Goal: Task Accomplishment & Management: Manage account settings

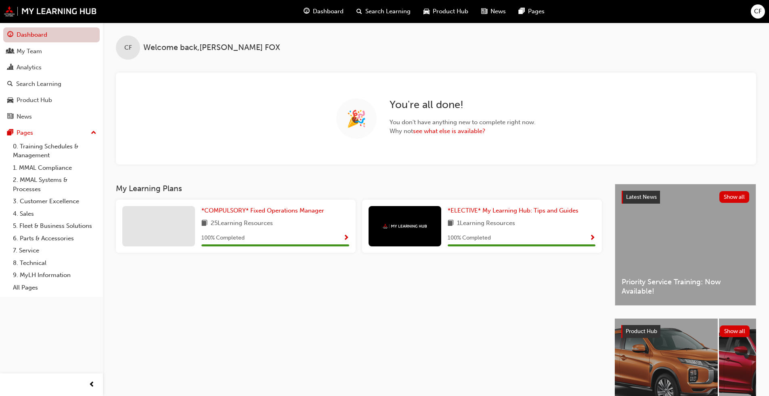
click at [32, 36] on link "Dashboard" at bounding box center [51, 34] width 96 height 15
click at [43, 55] on div "My Team" at bounding box center [51, 51] width 88 height 10
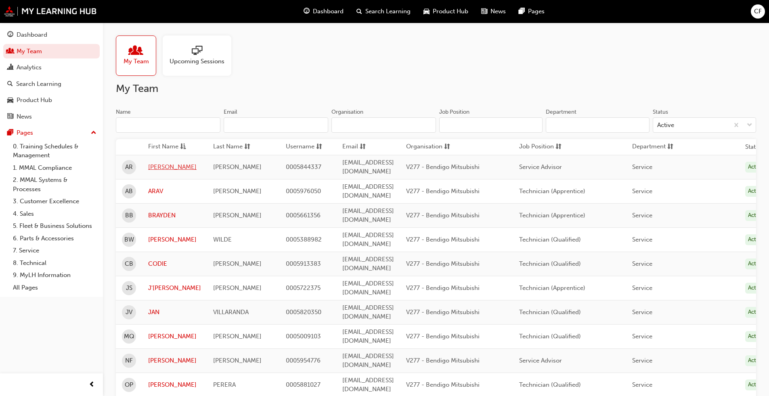
click at [157, 163] on link "[PERSON_NAME]" at bounding box center [174, 167] width 53 height 9
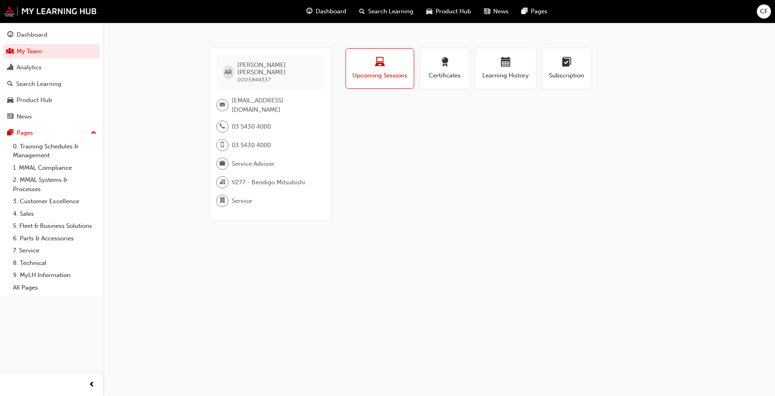
drag, startPoint x: 393, startPoint y: 76, endPoint x: 410, endPoint y: 88, distance: 20.5
click at [393, 76] on span "Upcoming Sessions" at bounding box center [380, 75] width 56 height 9
click at [31, 252] on link "7. Service" at bounding box center [55, 251] width 90 height 13
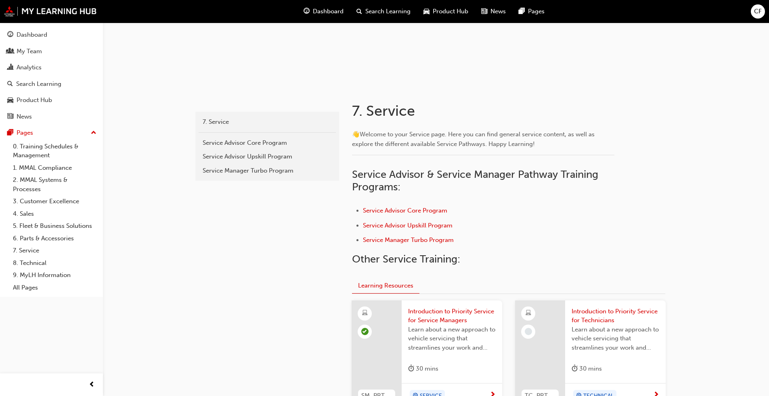
scroll to position [83, 0]
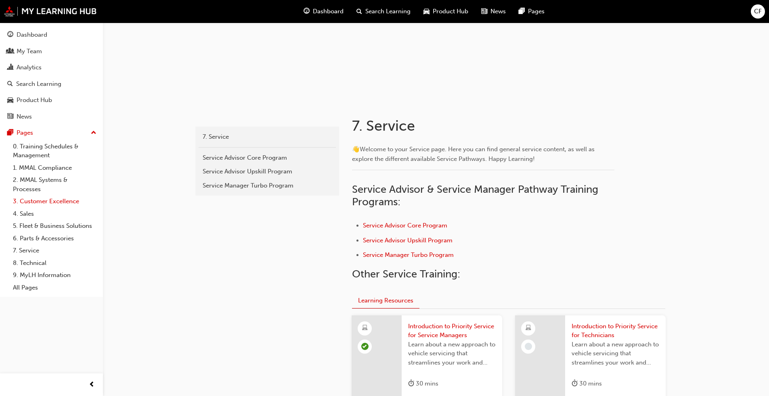
click at [49, 200] on link "3. Customer Excellence" at bounding box center [55, 201] width 90 height 13
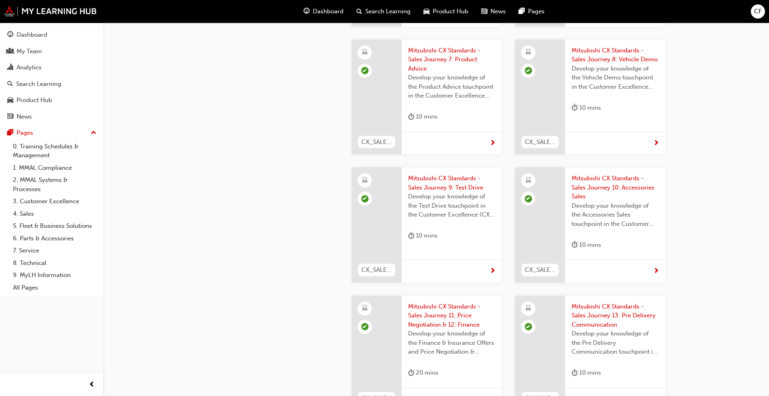
scroll to position [646, 0]
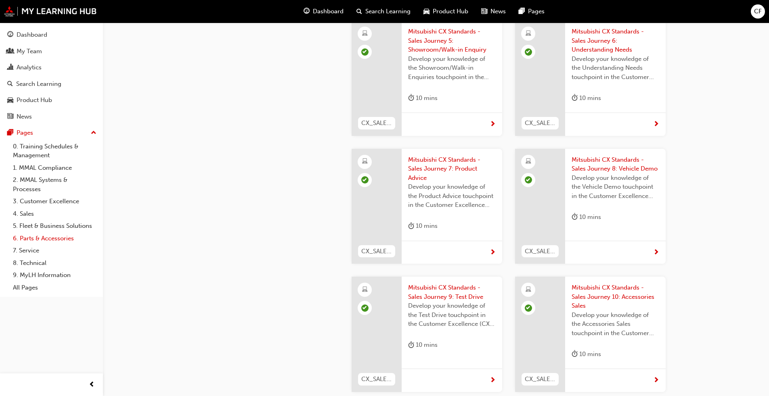
drag, startPoint x: 33, startPoint y: 247, endPoint x: 33, endPoint y: 241, distance: 6.5
click at [33, 247] on link "7. Service" at bounding box center [55, 251] width 90 height 13
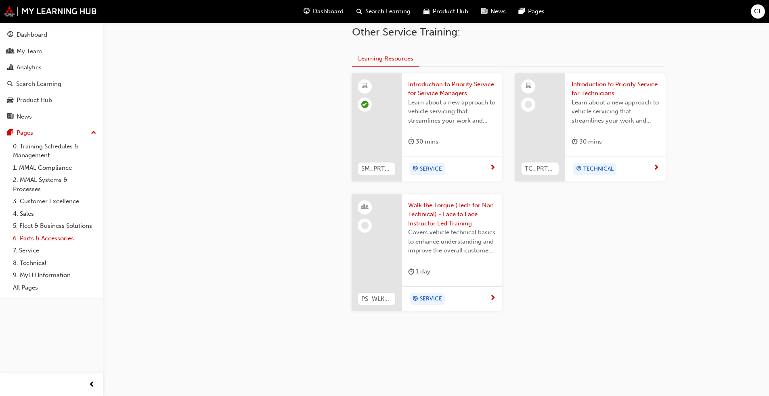
scroll to position [325, 0]
click at [54, 86] on div "Search Learning" at bounding box center [38, 84] width 45 height 9
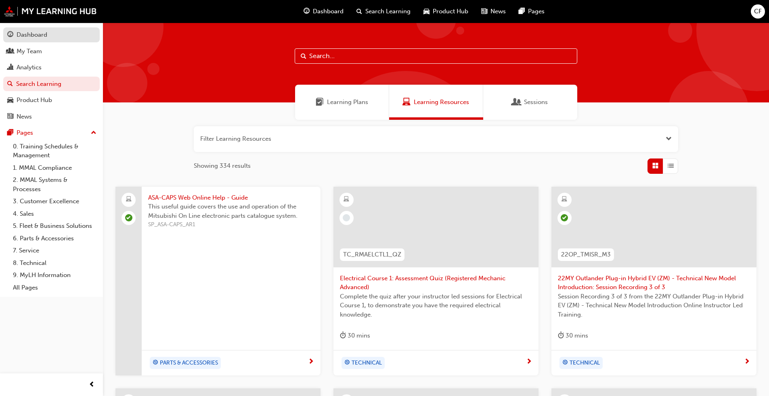
click at [27, 31] on div "Dashboard" at bounding box center [32, 34] width 31 height 9
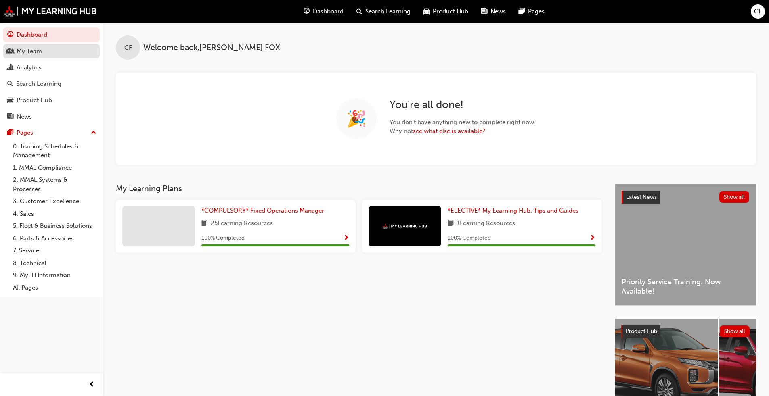
click at [36, 56] on div "My Team" at bounding box center [51, 51] width 88 height 10
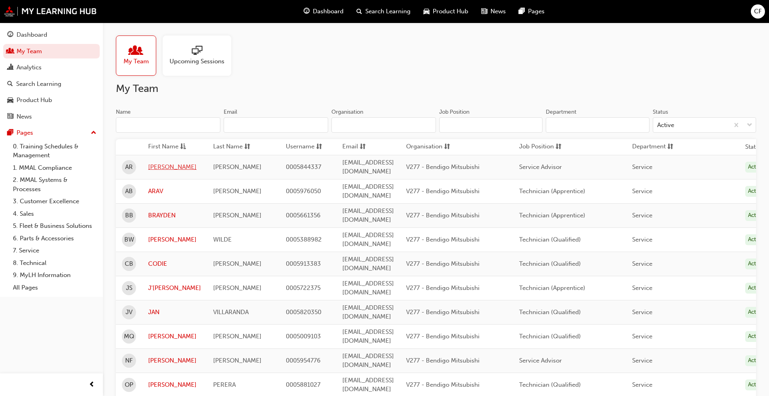
click at [165, 165] on link "[PERSON_NAME]" at bounding box center [174, 167] width 53 height 9
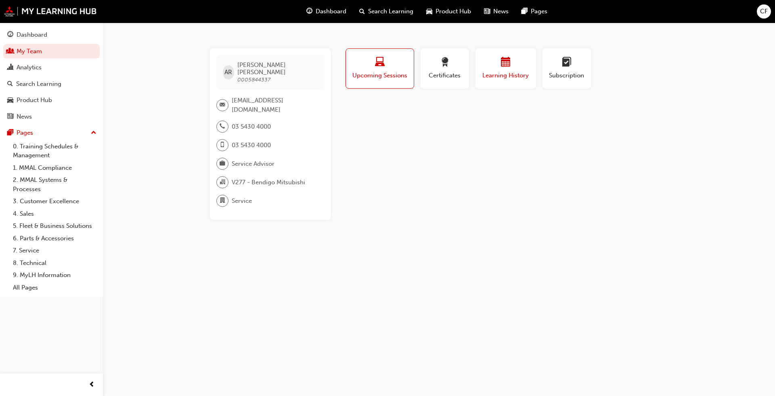
drag, startPoint x: 504, startPoint y: 67, endPoint x: 506, endPoint y: 72, distance: 4.9
click at [503, 67] on span "calendar-icon" at bounding box center [506, 62] width 10 height 11
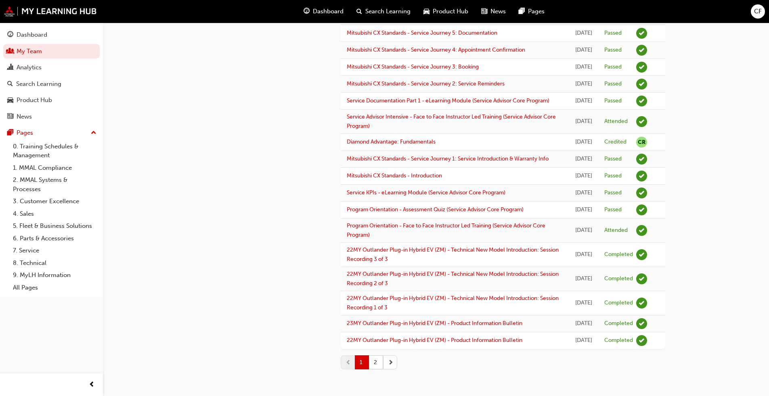
click at [390, 362] on span "next-icon" at bounding box center [391, 362] width 6 height 8
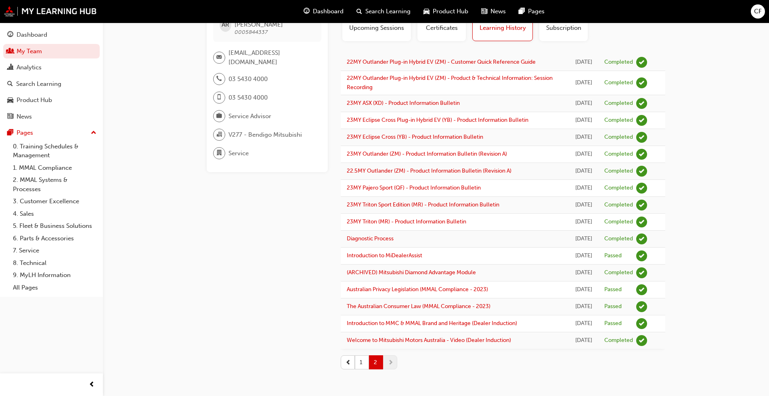
scroll to position [164, 0]
click at [358, 362] on button "1" at bounding box center [362, 363] width 14 height 14
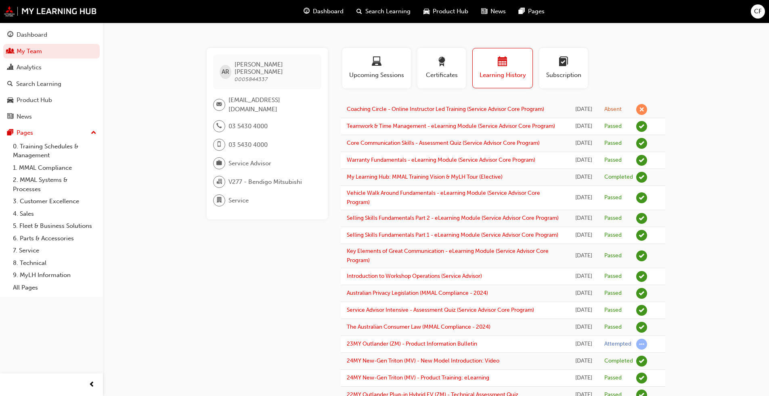
scroll to position [0, 0]
click at [449, 108] on link "Coaching Circle - Online Instructor Led Training (Service Advisor Core Program)" at bounding box center [445, 109] width 197 height 7
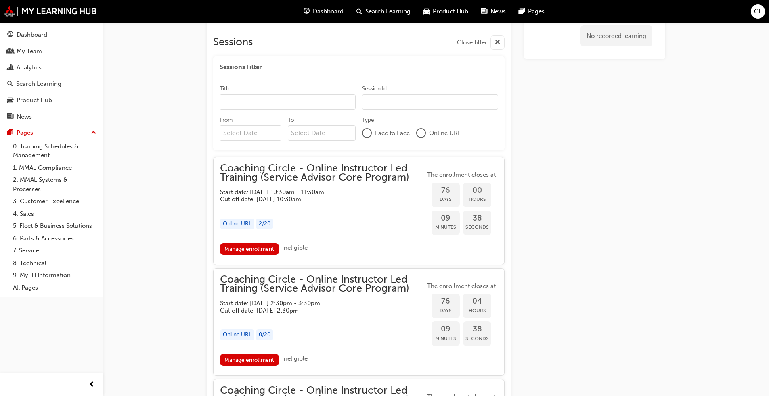
scroll to position [633, 0]
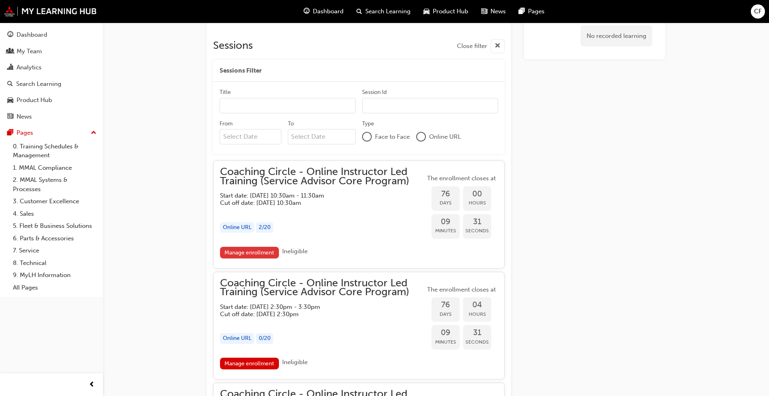
click at [245, 250] on link "Manage enrollment" at bounding box center [249, 253] width 59 height 12
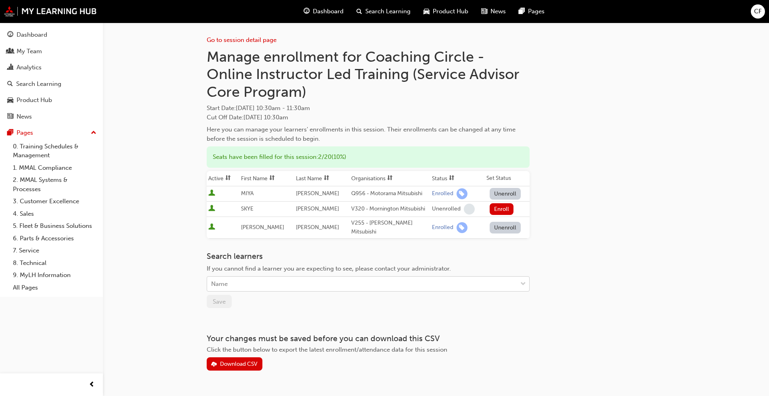
click at [249, 277] on div "Name" at bounding box center [362, 284] width 310 height 14
type input "[PERSON_NAME]"
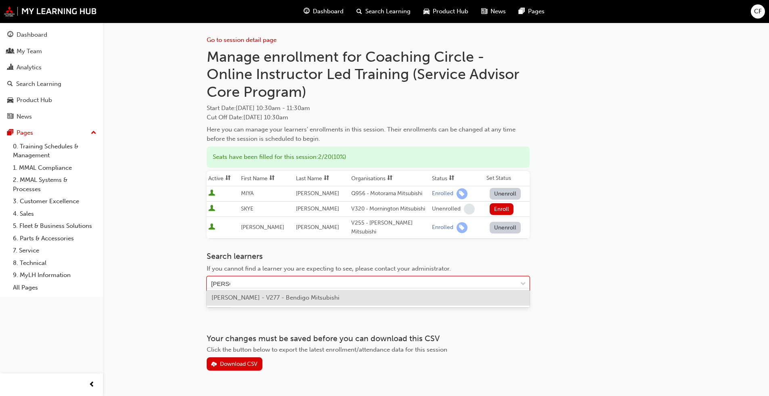
click at [346, 297] on div "[PERSON_NAME] - V277 - Bendigo Mitsubishi" at bounding box center [368, 298] width 323 height 16
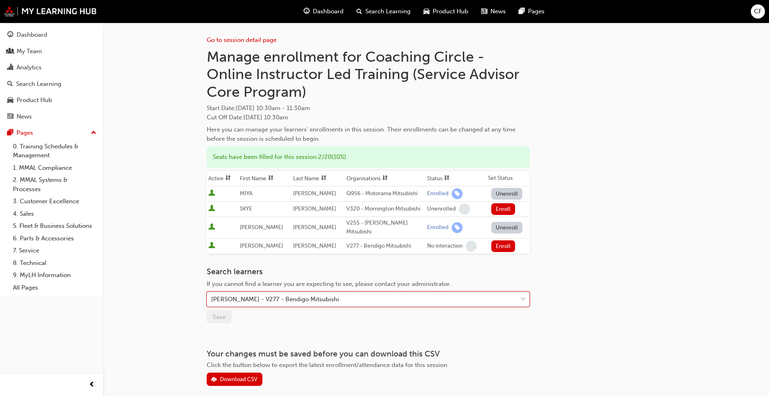
drag, startPoint x: 494, startPoint y: 241, endPoint x: 573, endPoint y: 305, distance: 101.6
click at [494, 241] on button "Enroll" at bounding box center [503, 247] width 24 height 12
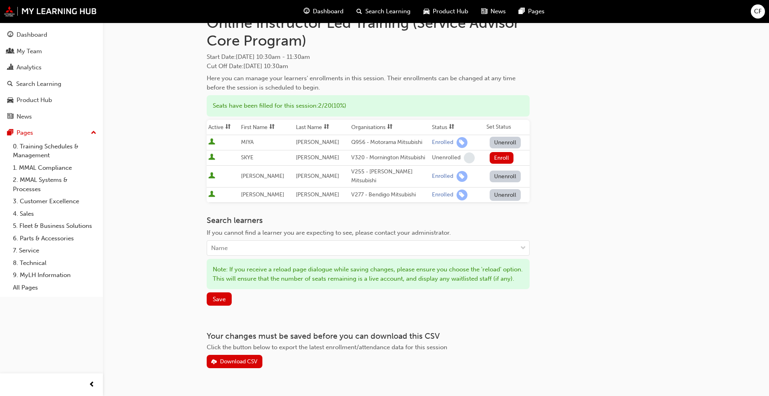
scroll to position [32, 0]
